Goal: Entertainment & Leisure: Consume media (video, audio)

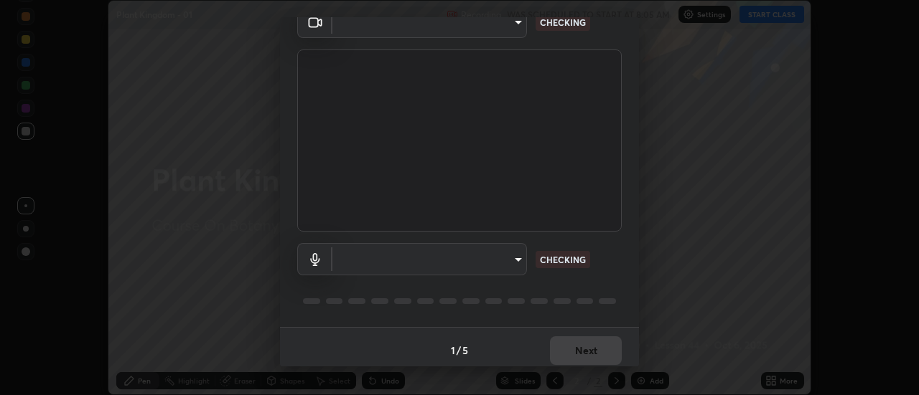
scroll to position [75, 0]
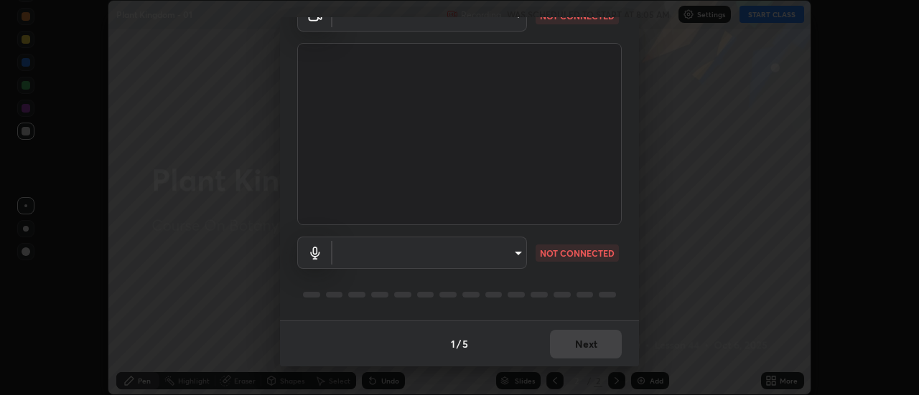
type input "985e4b1f72fc3b9494b48cef3b79fe3b682f9ae0bb15c20acfe574fe2aaad349"
type input "default"
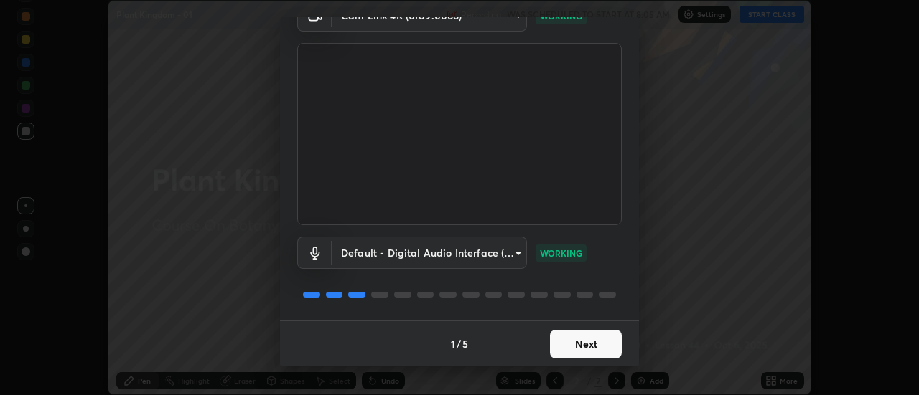
click at [594, 355] on button "Next" at bounding box center [586, 344] width 72 height 29
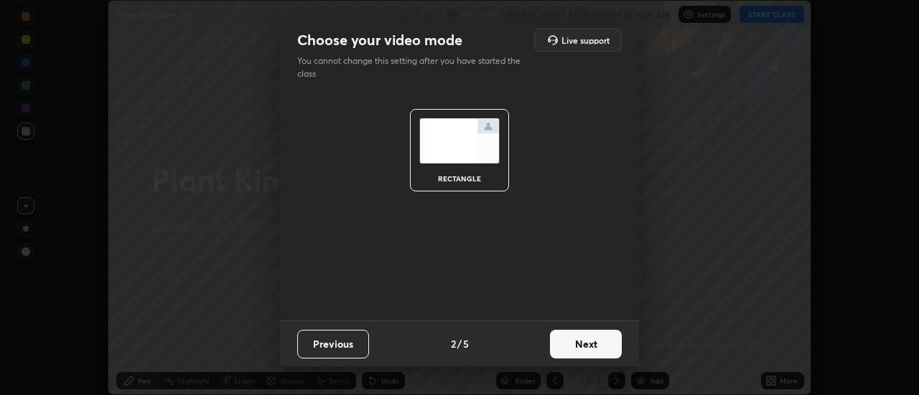
scroll to position [0, 0]
click at [592, 347] on button "Next" at bounding box center [586, 344] width 72 height 29
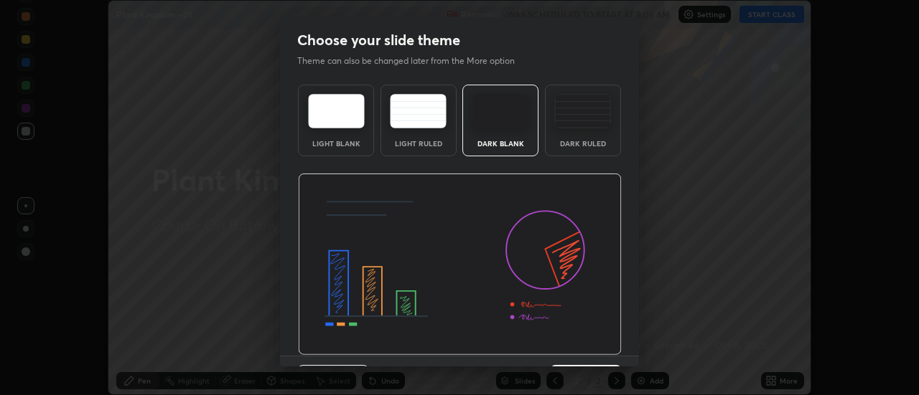
scroll to position [35, 0]
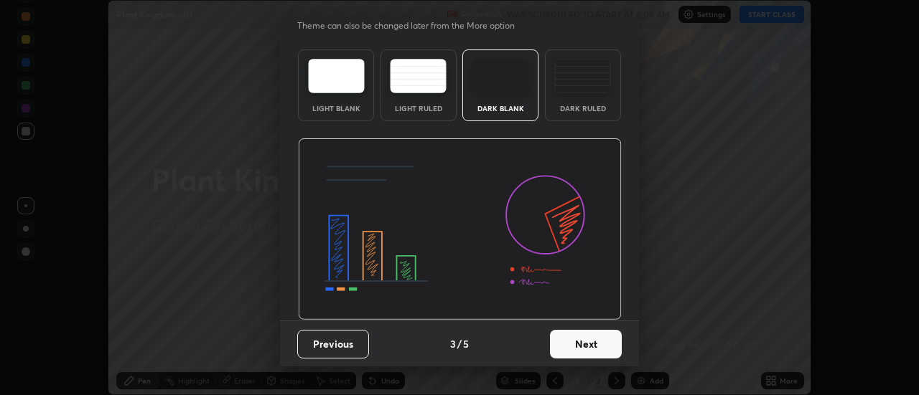
click at [595, 349] on button "Next" at bounding box center [586, 344] width 72 height 29
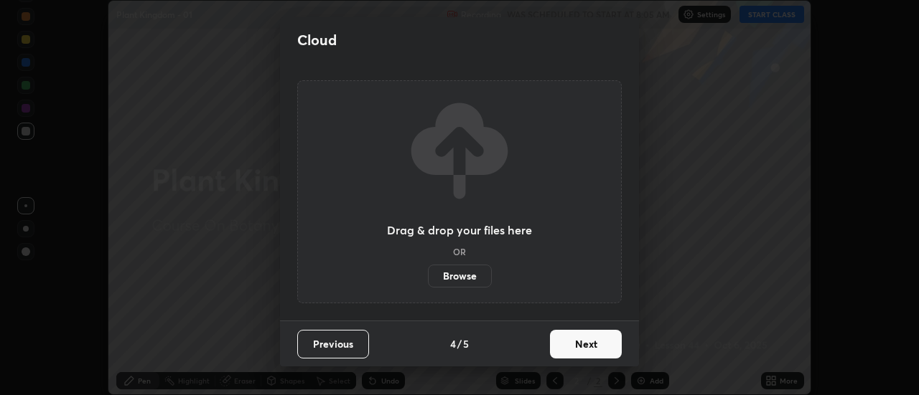
click at [596, 350] on button "Next" at bounding box center [586, 344] width 72 height 29
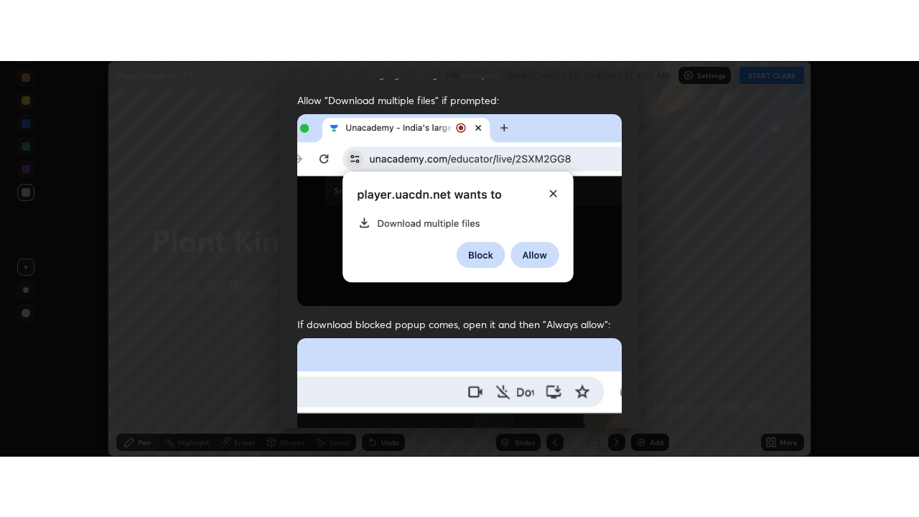
scroll to position [368, 0]
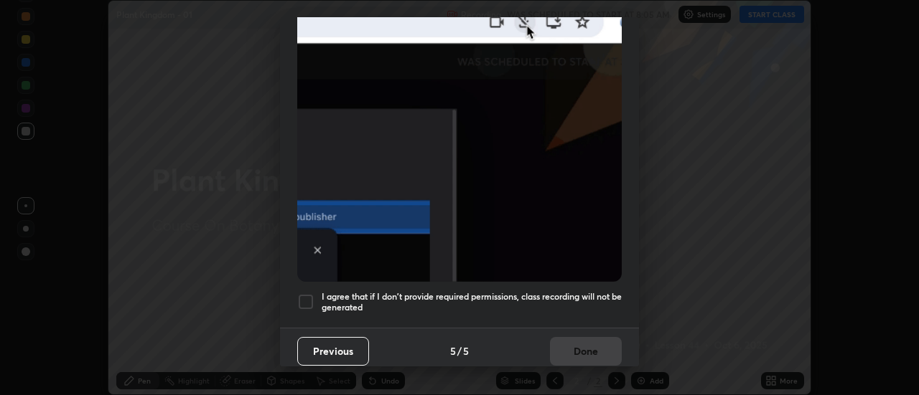
click at [590, 291] on h5 "I agree that if I don't provide required permissions, class recording will not …" at bounding box center [472, 302] width 300 height 22
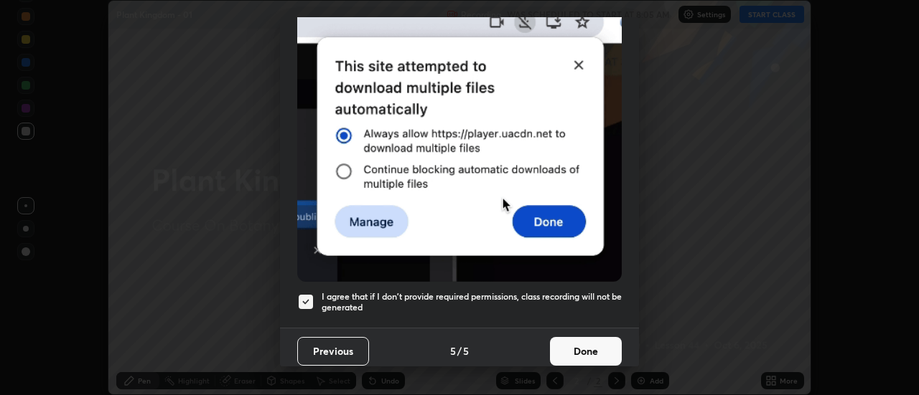
click at [601, 348] on button "Done" at bounding box center [586, 351] width 72 height 29
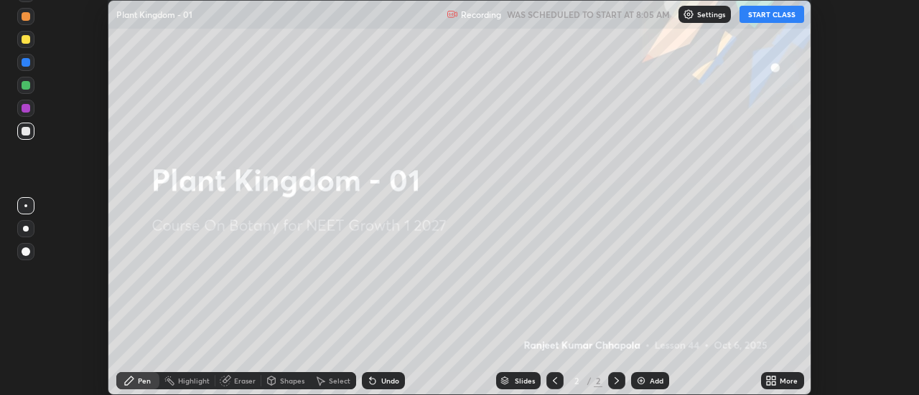
click at [779, 383] on div "More" at bounding box center [782, 381] width 43 height 17
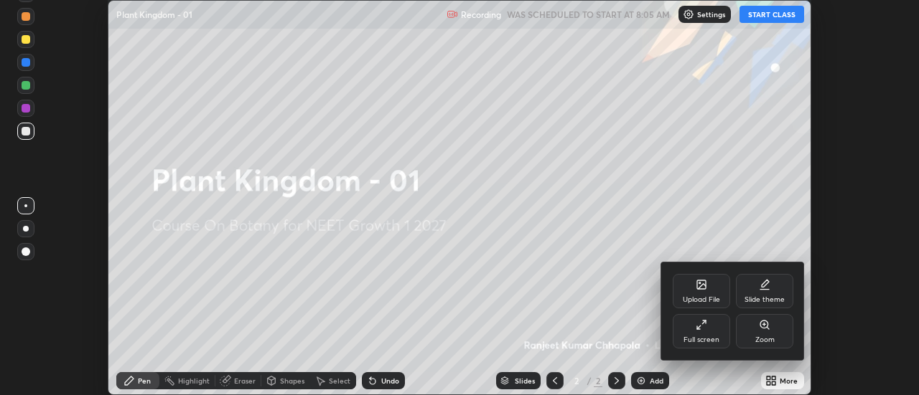
click at [698, 339] on div "Full screen" at bounding box center [701, 340] width 36 height 7
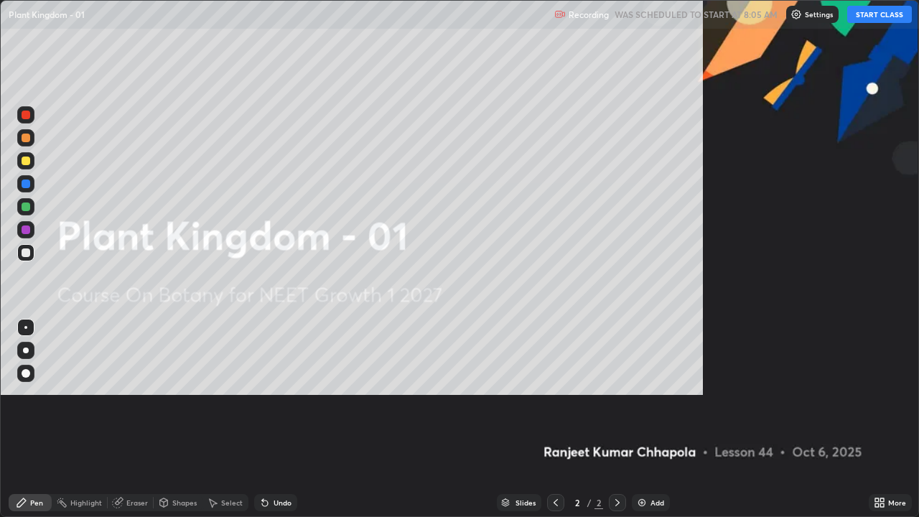
scroll to position [517, 919]
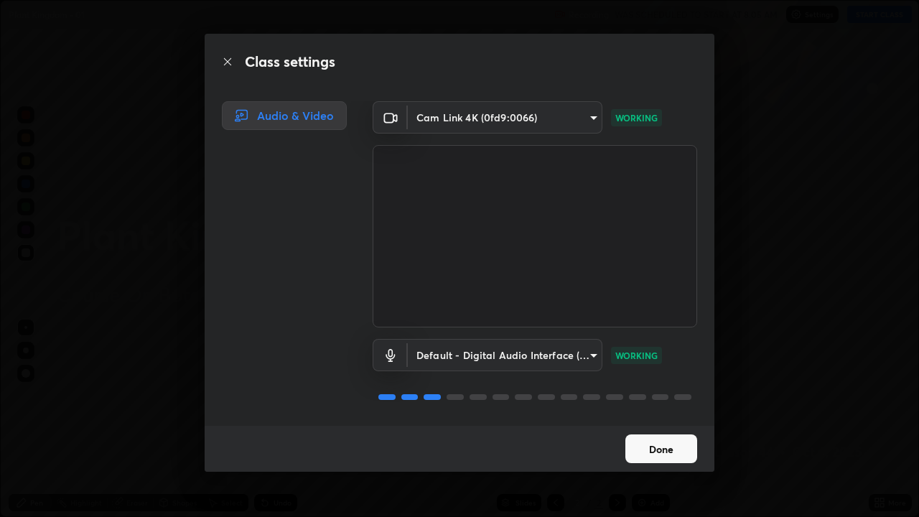
click at [669, 395] on button "Done" at bounding box center [661, 448] width 72 height 29
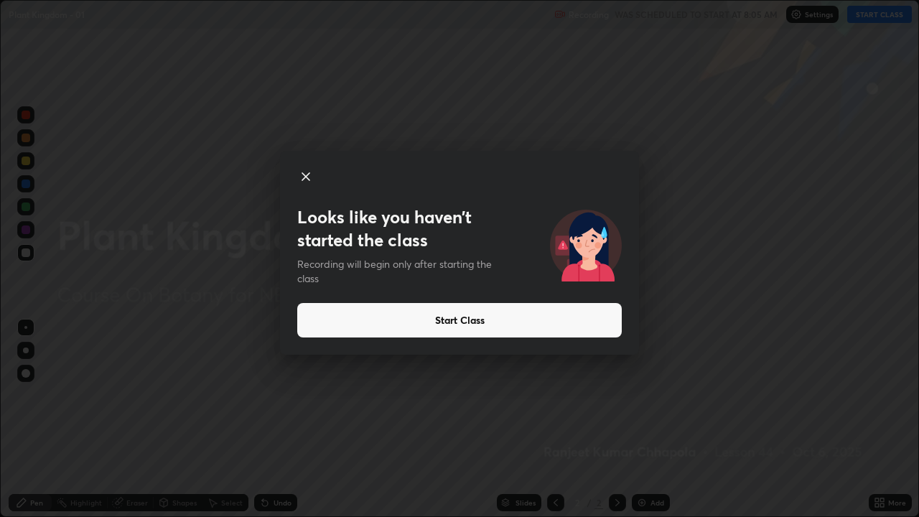
click at [665, 395] on button "Done" at bounding box center [661, 448] width 72 height 29
click at [551, 320] on button "Start Class" at bounding box center [459, 320] width 324 height 34
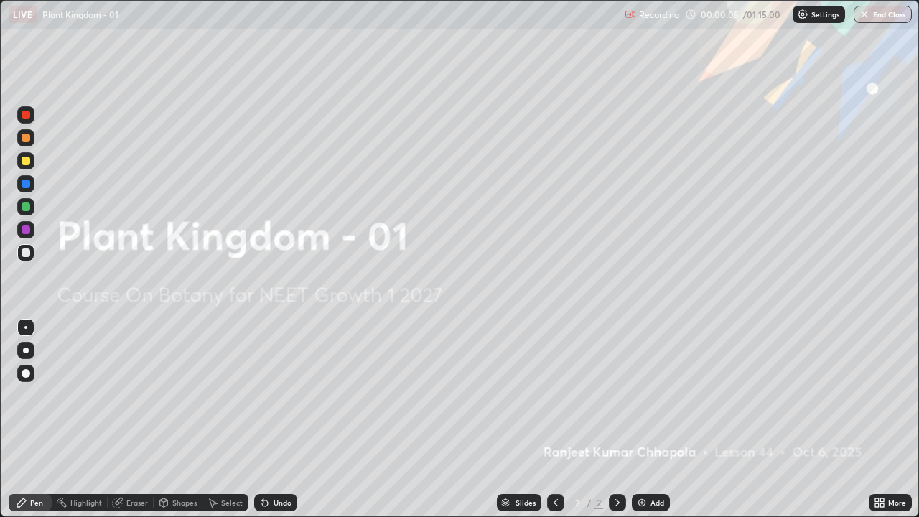
click at [880, 395] on icon at bounding box center [882, 505] width 4 height 4
